Goal: Task Accomplishment & Management: Manage account settings

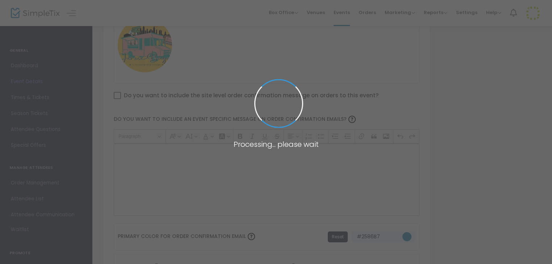
scroll to position [378, 0]
type input "fundraiser"
type input "To be Announced"
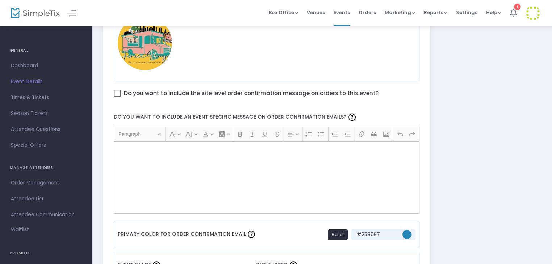
click at [224, 170] on div "Rich Text Editor, main" at bounding box center [267, 178] width 306 height 72
click at [207, 174] on div "Rich Text Editor, main" at bounding box center [267, 178] width 306 height 72
drag, startPoint x: 207, startPoint y: 174, endPoint x: 160, endPoint y: 153, distance: 52.2
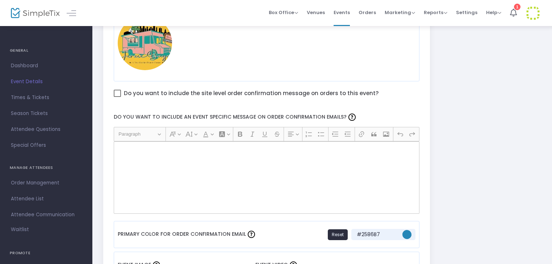
click at [160, 153] on div "Rich Text Editor, main" at bounding box center [267, 178] width 306 height 72
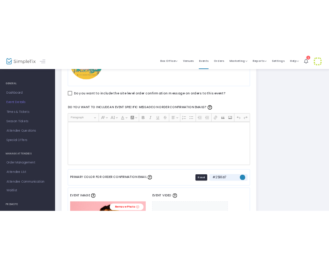
scroll to position [409, 0]
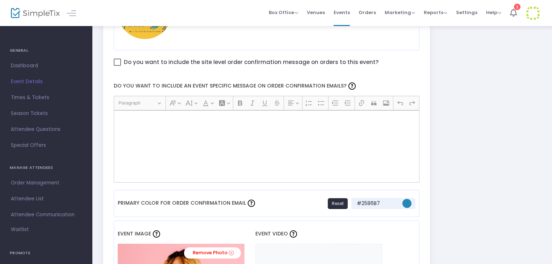
click at [328, 138] on div "Rich Text Editor, main" at bounding box center [267, 146] width 306 height 72
click at [116, 64] on span at bounding box center [117, 62] width 7 height 7
click at [117, 66] on input "Do you want to include the site level order confirmation message on orders to t…" at bounding box center [117, 66] width 0 height 0
click at [162, 154] on div "Rich Text Editor, main" at bounding box center [267, 146] width 306 height 72
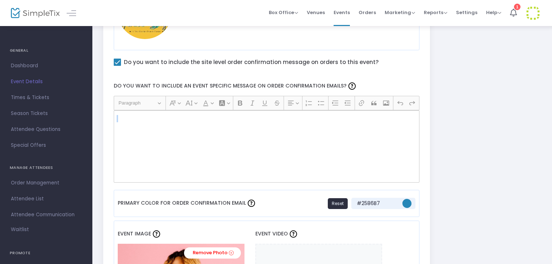
click at [162, 154] on div "Rich Text Editor, main" at bounding box center [267, 146] width 306 height 72
drag, startPoint x: 129, startPoint y: 122, endPoint x: 117, endPoint y: 135, distance: 17.4
click at [117, 135] on div "Rich Text Editor, main" at bounding box center [267, 146] width 306 height 72
click at [127, 123] on div "Rich Text Editor, main" at bounding box center [267, 146] width 306 height 72
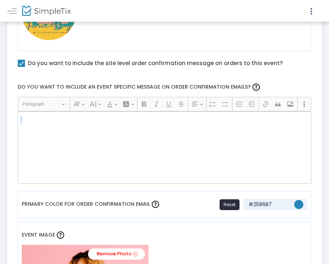
click at [119, 137] on div "Rich Text Editor, main" at bounding box center [165, 148] width 294 height 72
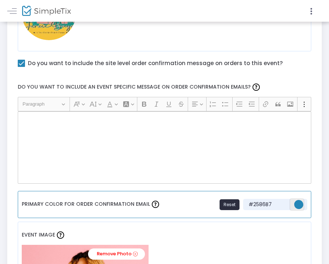
click at [295, 205] on span "#2586b7" at bounding box center [298, 204] width 9 height 9
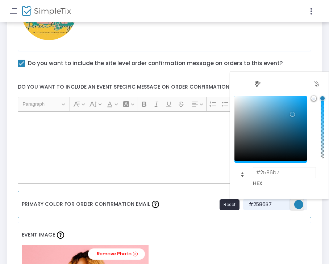
scroll to position [409, 12]
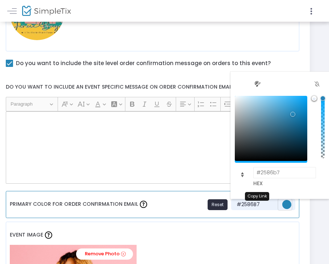
click at [240, 202] on span "#2586B7" at bounding box center [256, 205] width 43 height 8
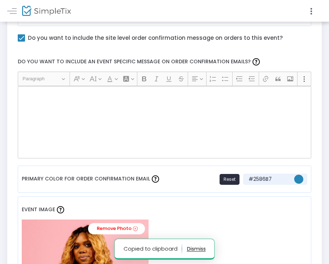
scroll to position [438, 12]
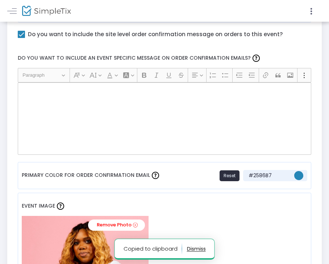
click at [272, 106] on div "Rich Text Editor, main" at bounding box center [165, 119] width 294 height 72
click at [103, 95] on div "Rich Text Editor, main" at bounding box center [165, 119] width 294 height 72
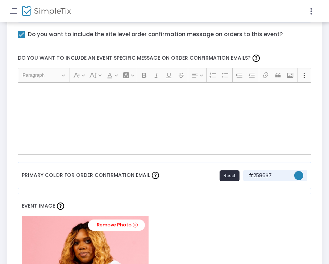
click at [18, 34] on span at bounding box center [21, 34] width 7 height 7
click at [21, 38] on input "Do you want to include the site level order confirmation message on orders to t…" at bounding box center [21, 38] width 0 height 0
checkbox input "false"
click at [60, 131] on div "Rich Text Editor, main" at bounding box center [165, 119] width 294 height 72
click at [57, 114] on div "Rich Text Editor, main" at bounding box center [165, 119] width 294 height 72
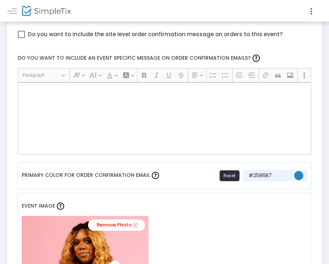
drag, startPoint x: 328, startPoint y: 102, endPoint x: 316, endPoint y: 146, distance: 46.0
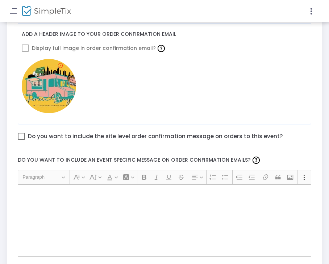
scroll to position [343, 12]
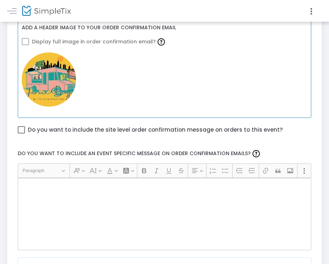
click at [18, 41] on div "Add a header image to your order confirmation email Display full image in order…" at bounding box center [165, 67] width 294 height 101
click at [22, 41] on span at bounding box center [25, 41] width 7 height 7
click at [22, 39] on span at bounding box center [25, 41] width 7 height 7
click at [22, 41] on span at bounding box center [25, 41] width 7 height 7
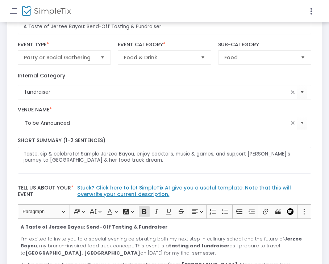
scroll to position [0, 12]
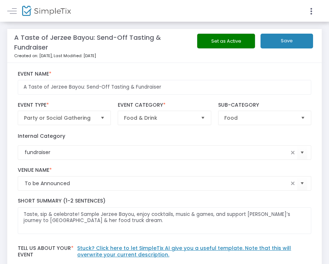
click at [287, 39] on button "Save" at bounding box center [286, 41] width 53 height 15
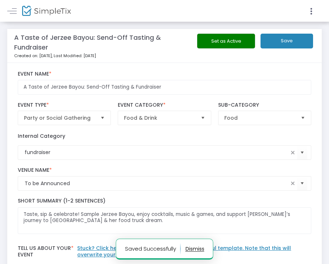
click at [37, 15] on img at bounding box center [46, 11] width 49 height 11
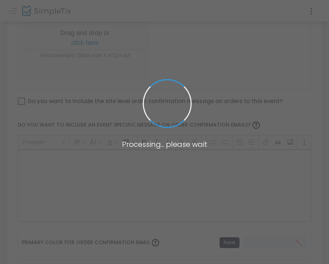
scroll to position [425, 0]
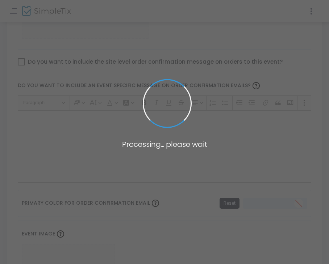
type input "A Taste of Jerzee Bayou: Send-Off Tasting & Fundraiser"
type textarea "Taste, sip & celebrate! Sample Jerzee Bayou, enjoy cocktails, music & games, an…"
type input "Buy Tickets"
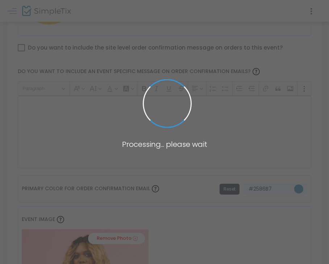
type input "To be Announced"
type input "fundraiser"
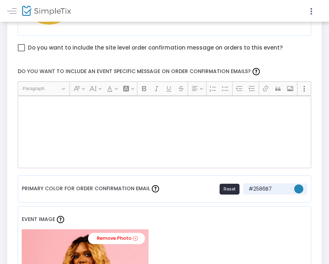
click at [146, 123] on div "Rich Text Editor, main" at bounding box center [165, 132] width 294 height 72
click at [304, 91] on icon "Editor toolbar" at bounding box center [304, 88] width 7 height 7
click at [302, 66] on label "Do you want to include an event specific message on order confirmation emails?" at bounding box center [164, 71] width 301 height 19
click at [313, 14] on icon at bounding box center [311, 11] width 7 height 9
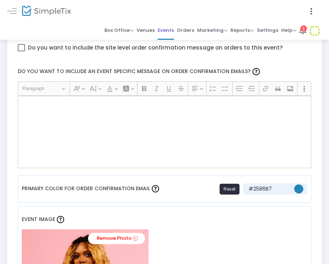
click at [167, 32] on span "Events" at bounding box center [166, 30] width 16 height 11
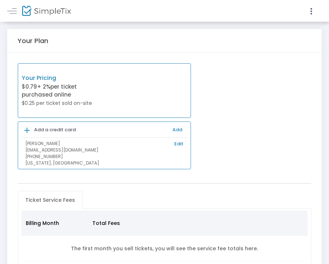
click at [87, 153] on p "[EMAIL_ADDRESS][DOMAIN_NAME]" at bounding box center [104, 150] width 158 height 7
click at [179, 142] on link "Edit" at bounding box center [178, 144] width 9 height 7
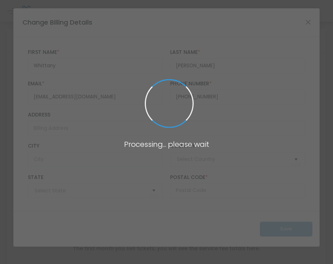
type input "United States"
type input "North Carolina"
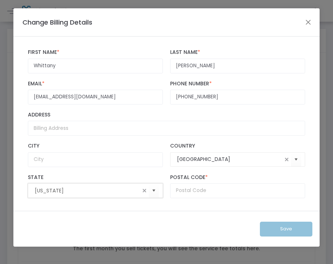
click at [104, 189] on input "North Carolina" at bounding box center [87, 191] width 105 height 8
click at [116, 186] on kendo-combobox "North Carolina" at bounding box center [95, 191] width 135 height 14
click at [143, 189] on span at bounding box center [145, 191] width 6 height 6
click at [156, 190] on span "Select" at bounding box center [154, 191] width 12 height 12
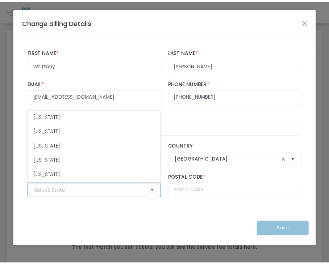
scroll to position [388, 0]
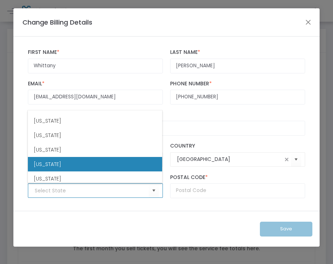
click at [143, 163] on li "New Jersey" at bounding box center [95, 164] width 134 height 14
type input "New Jersey"
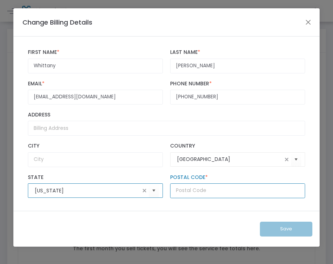
click at [190, 184] on input "text" at bounding box center [237, 191] width 135 height 15
type input "08902"
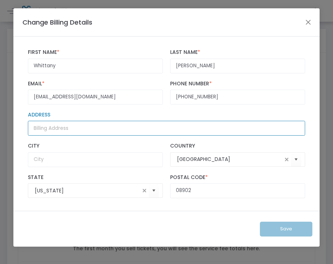
type input "4401 North Oaks Blvd"
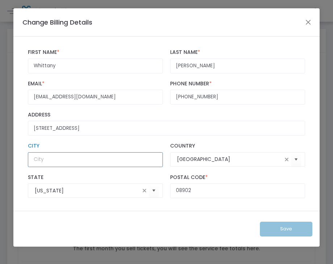
type input "North Brunswick"
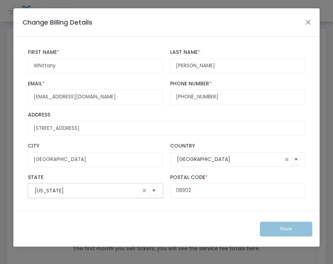
type input "NJ"
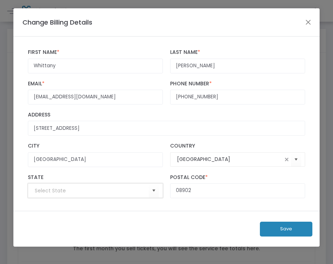
type input "NJ"
click at [285, 234] on button "Save" at bounding box center [286, 229] width 53 height 15
